Goal: Information Seeking & Learning: Learn about a topic

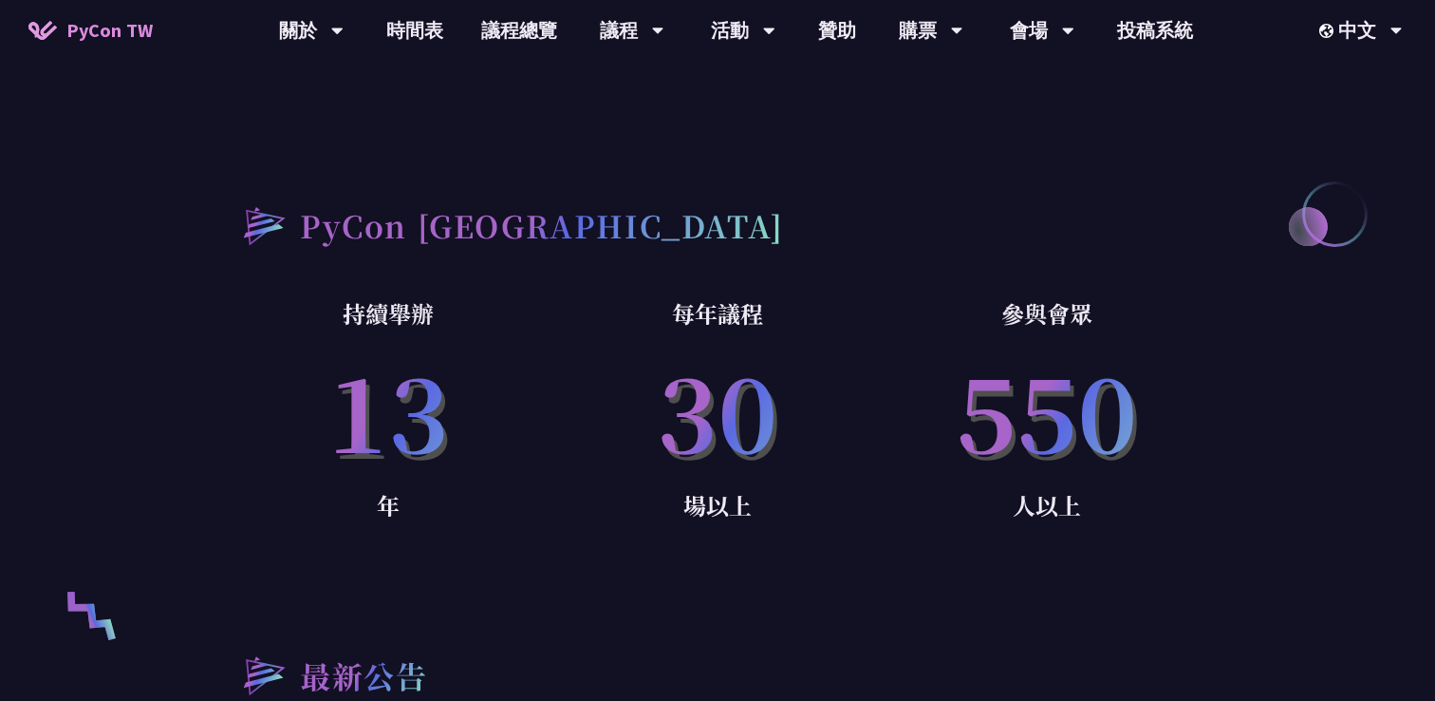
scroll to position [1051, 0]
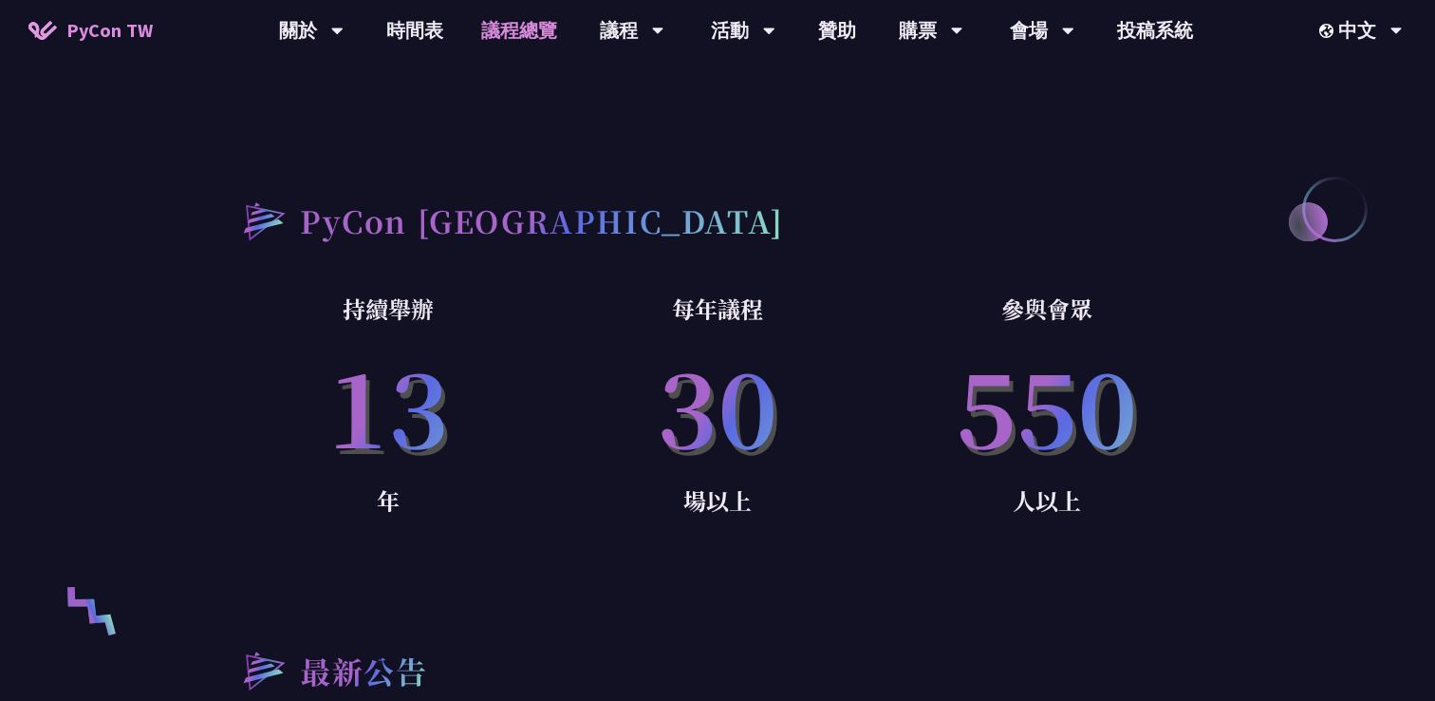
click at [496, 27] on link "議程總覽" at bounding box center [519, 30] width 114 height 61
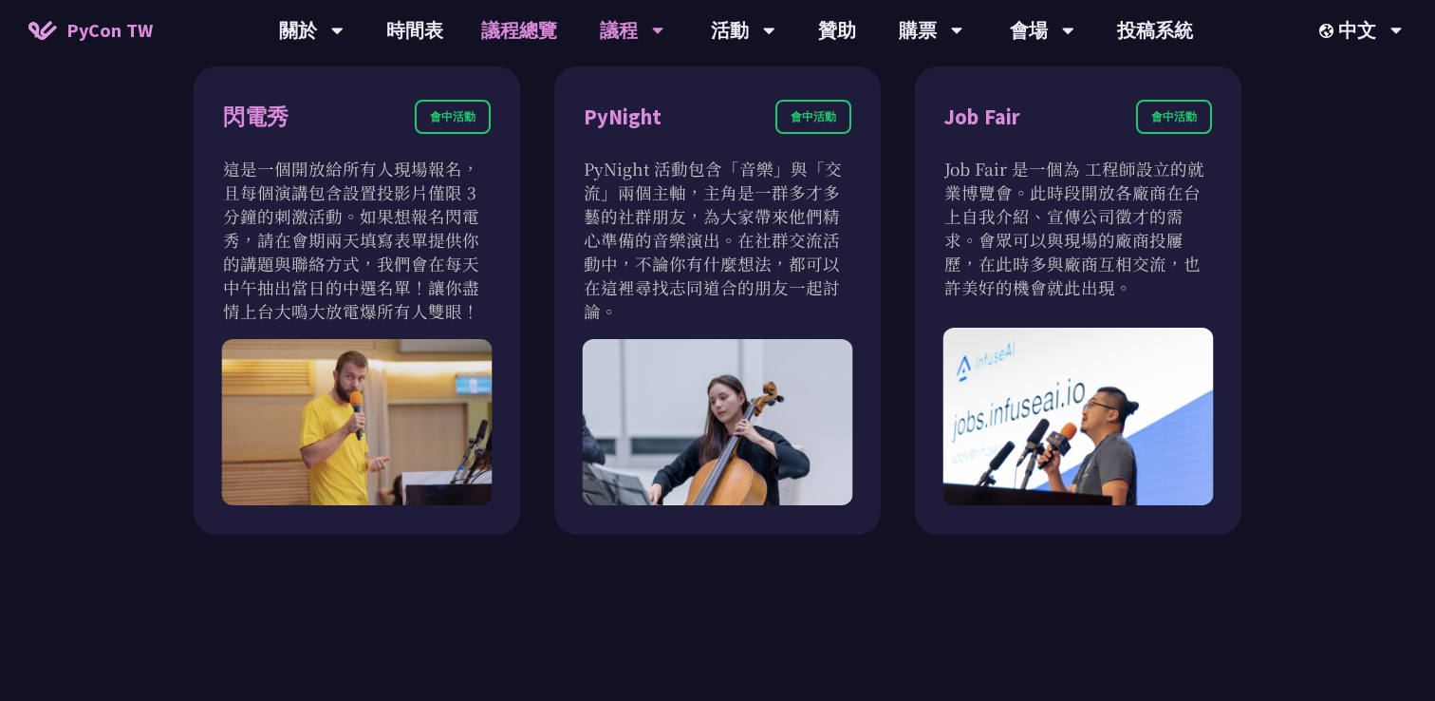
scroll to position [1488, 0]
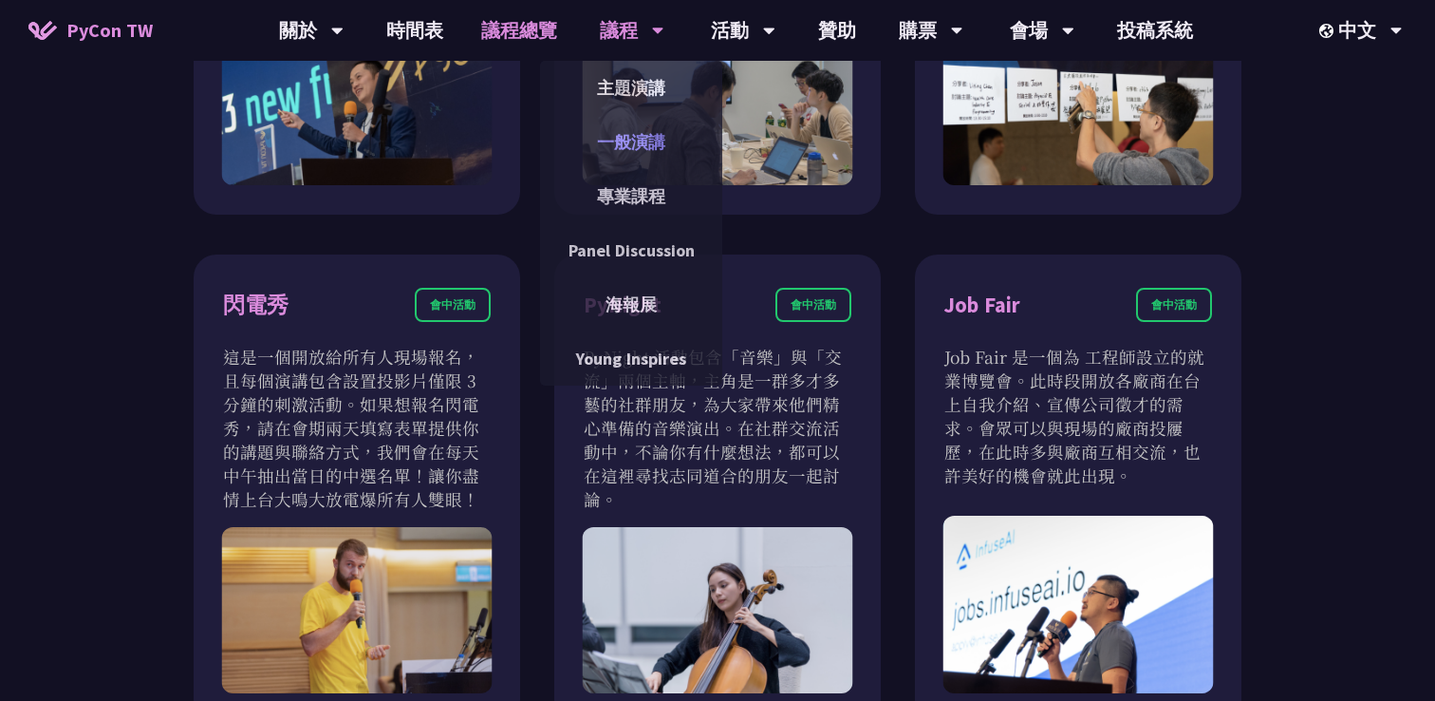
click at [634, 126] on link "一般演講" at bounding box center [631, 142] width 182 height 45
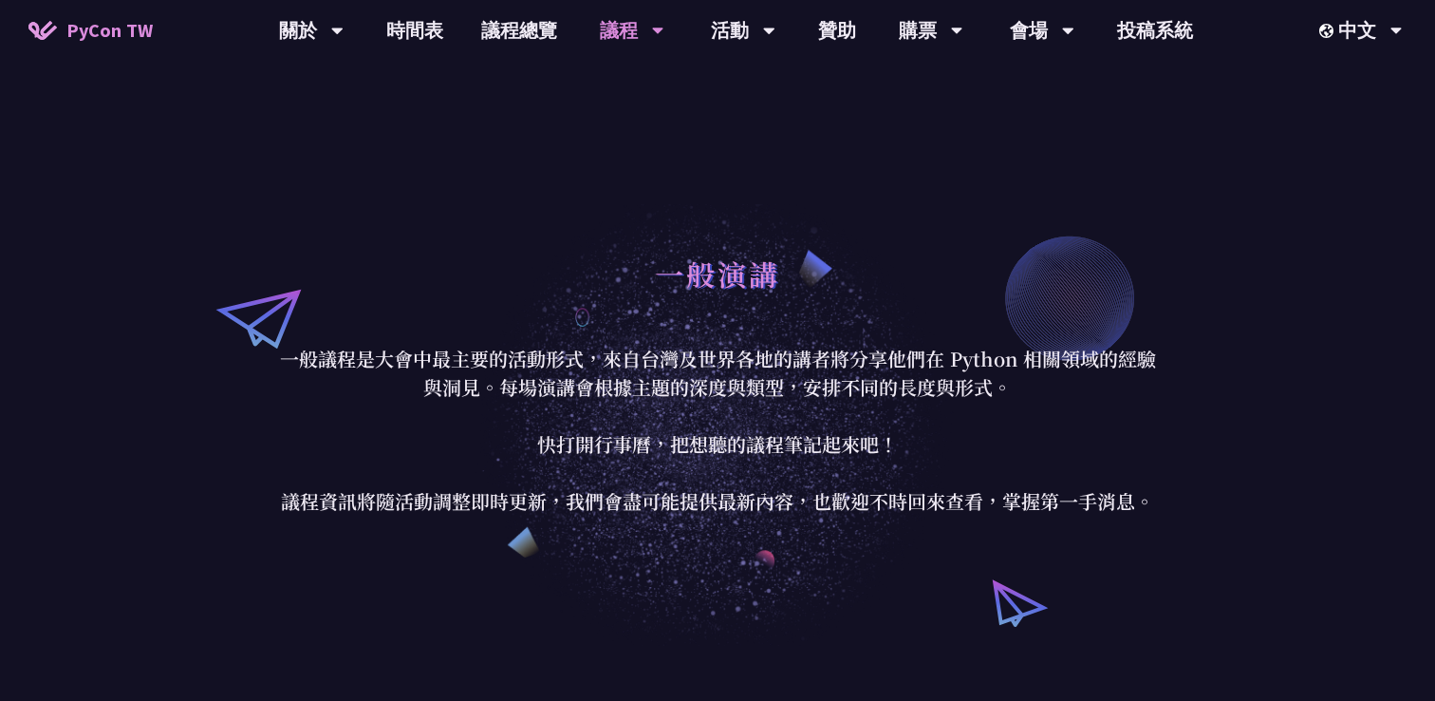
scroll to position [4565, 0]
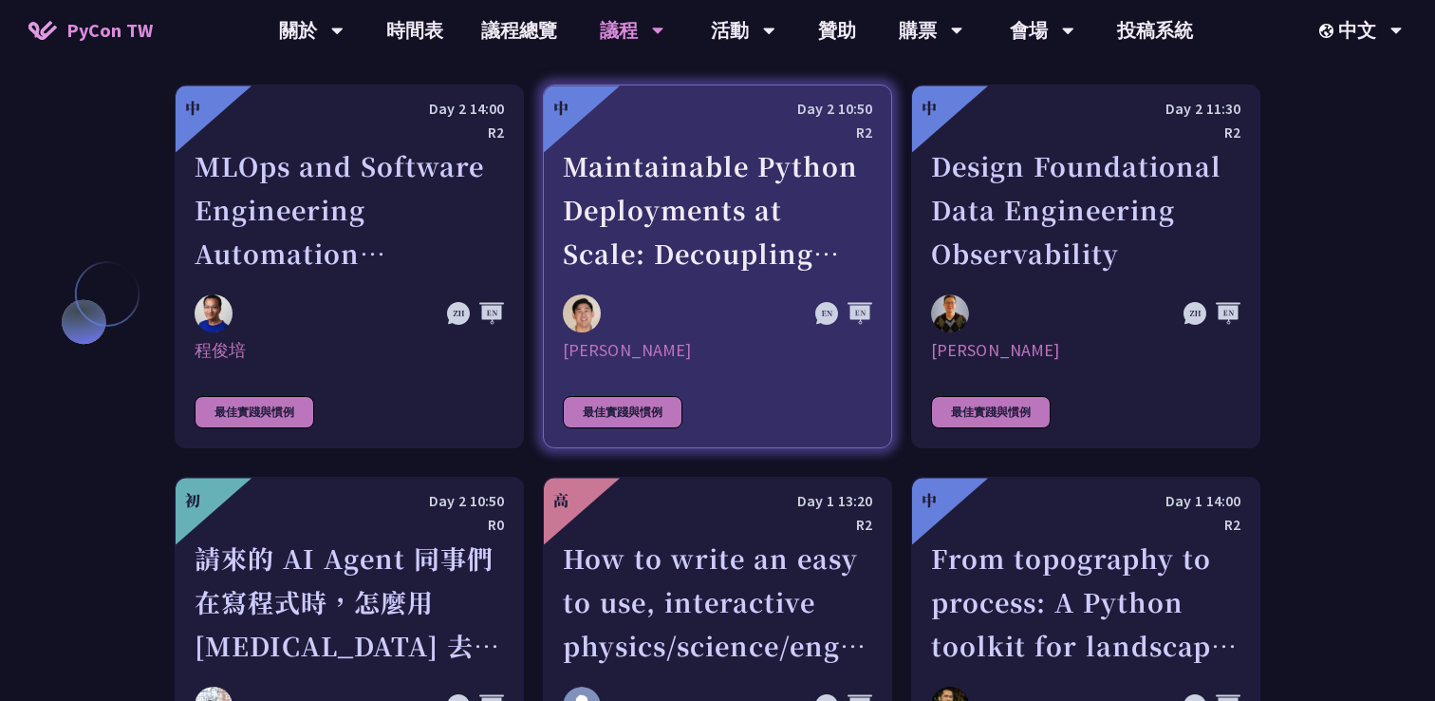
click at [631, 332] on link "中 Day 2 10:50 R2 Maintainable Python Deployments at Scale: Decoupling Build fro…" at bounding box center [717, 266] width 349 height 364
